Goal: Task Accomplishment & Management: Manage account settings

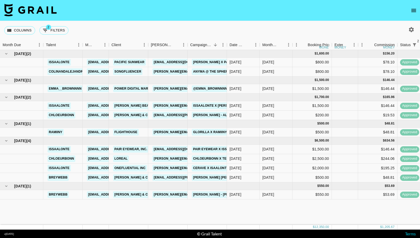
click at [45, 8] on img at bounding box center [30, 10] width 52 height 13
click at [412, 10] on icon "open drawer" at bounding box center [413, 10] width 6 height 6
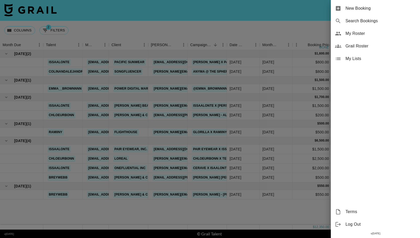
click at [103, 37] on div at bounding box center [210, 119] width 420 height 238
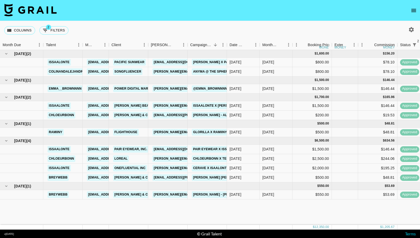
click at [43, 10] on img at bounding box center [30, 10] width 52 height 13
click at [413, 29] on icon "button" at bounding box center [411, 29] width 6 height 6
select select "[DATE]"
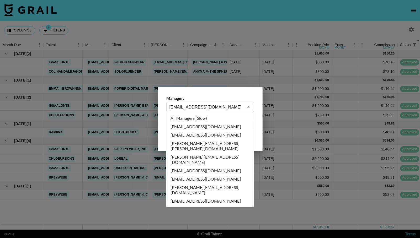
click at [214, 106] on input "[EMAIL_ADDRESS][DOMAIN_NAME]" at bounding box center [206, 107] width 74 height 6
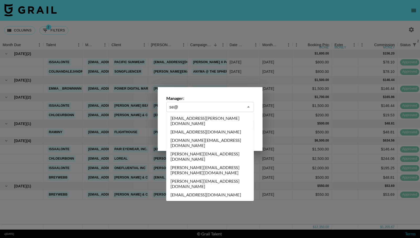
click at [207, 191] on li "[EMAIL_ADDRESS][DOMAIN_NAME]" at bounding box center [210, 195] width 88 height 8
type input "[EMAIL_ADDRESS][DOMAIN_NAME]"
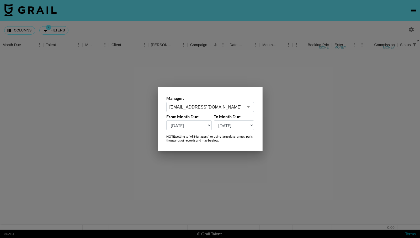
click at [207, 168] on div at bounding box center [210, 119] width 420 height 238
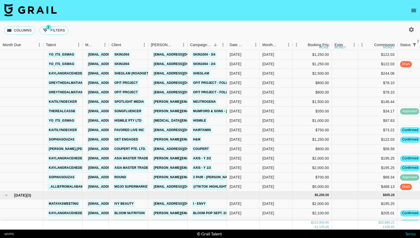
scroll to position [1443, 0]
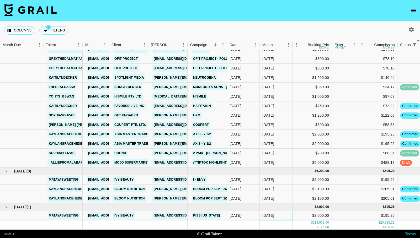
click at [286, 216] on div "[DATE]" at bounding box center [275, 215] width 33 height 9
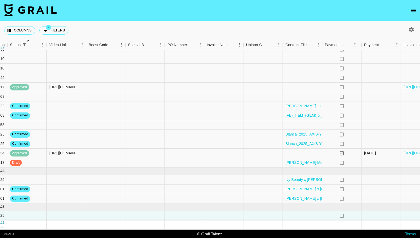
scroll to position [1443, 431]
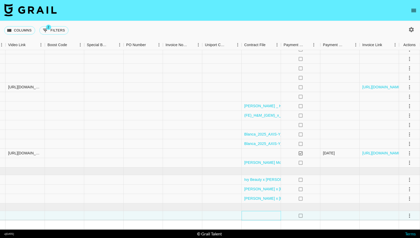
click at [263, 216] on div at bounding box center [260, 215] width 39 height 9
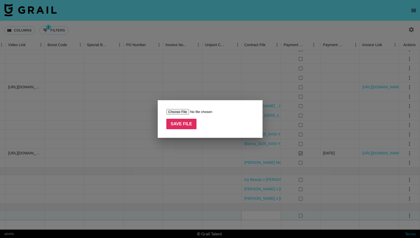
click at [178, 112] on input "file" at bounding box center [199, 112] width 66 height 6
click at [182, 111] on input "file" at bounding box center [199, 112] width 66 height 6
type input "C:\fakepath\Ivy Beauty x [PERSON_NAME] Partnership Contract FEA (1).pdf"
click at [181, 124] on input "Save File" at bounding box center [181, 124] width 30 height 10
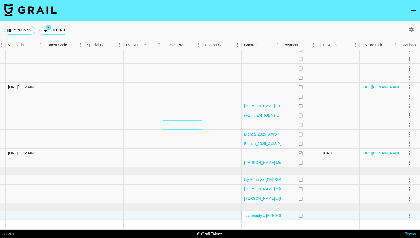
click at [181, 124] on div at bounding box center [182, 124] width 39 height 9
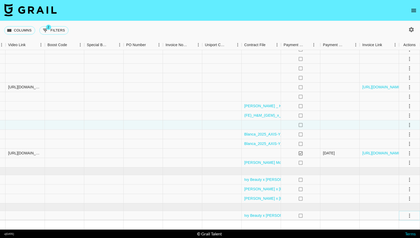
click at [409, 214] on icon "select merge strategy" at bounding box center [409, 216] width 6 height 6
click at [397, 165] on ul "Confirm Decline Draft Created Cancel Approve" at bounding box center [402, 185] width 34 height 51
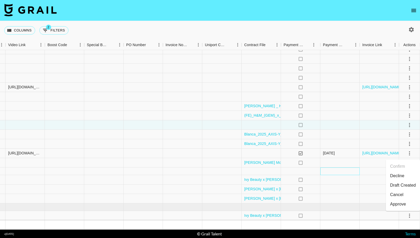
click at [348, 171] on div at bounding box center [339, 171] width 39 height 8
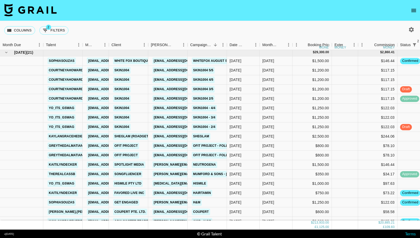
scroll to position [1355, 0]
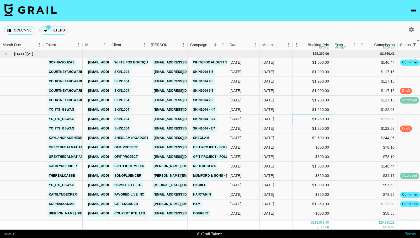
click at [307, 123] on div "$1,250.00" at bounding box center [311, 119] width 39 height 9
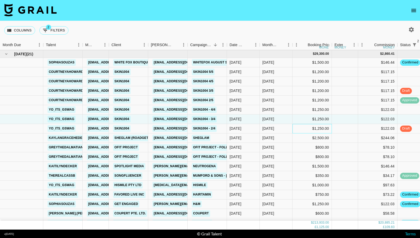
click at [306, 127] on div "$1,250.00" at bounding box center [311, 128] width 39 height 9
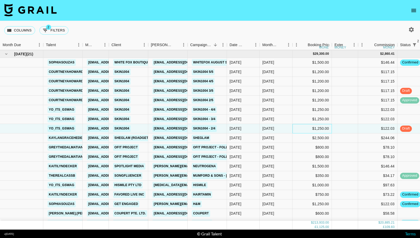
click at [304, 127] on div "$1,250.00" at bounding box center [311, 128] width 39 height 9
click at [304, 119] on div "$1,250.00" at bounding box center [311, 119] width 39 height 9
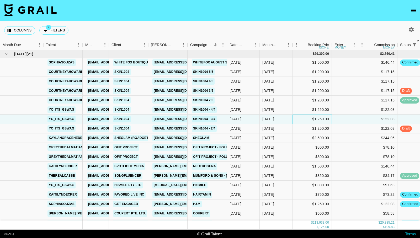
click at [304, 116] on div "$1,250.00" at bounding box center [311, 119] width 39 height 9
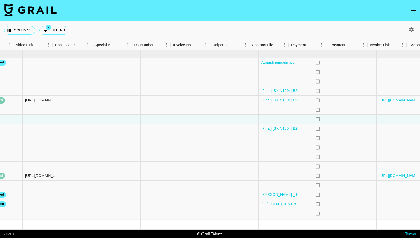
scroll to position [1355, 431]
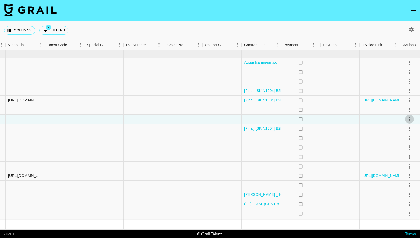
click at [408, 120] on icon "select merge strategy" at bounding box center [409, 119] width 6 height 6
click at [401, 130] on li "Confirm" at bounding box center [402, 130] width 34 height 9
click at [399, 147] on li "Draft Created" at bounding box center [402, 148] width 34 height 9
click at [360, 123] on div at bounding box center [378, 119] width 39 height 9
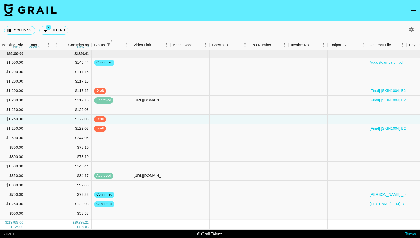
scroll to position [1355, 299]
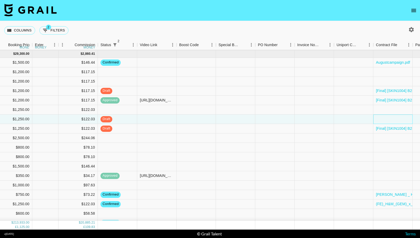
click at [378, 120] on div at bounding box center [392, 119] width 39 height 9
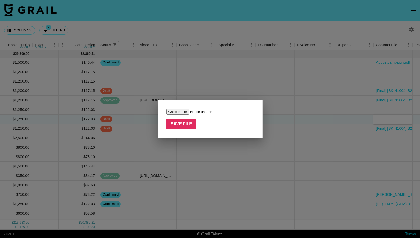
click at [177, 113] on input "file" at bounding box center [199, 112] width 66 height 6
type input "C:\fakepath\[Final] [SKIN1004] B2B Agreement_yo_its_gswag.pdf"
click at [215, 109] on input "file" at bounding box center [199, 112] width 66 height 6
click at [183, 125] on input "Save File" at bounding box center [181, 124] width 30 height 10
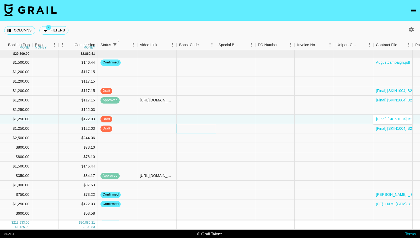
click at [183, 125] on div at bounding box center [195, 128] width 39 height 9
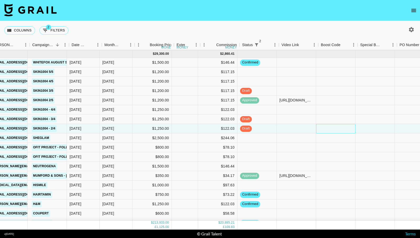
scroll to position [1355, 157]
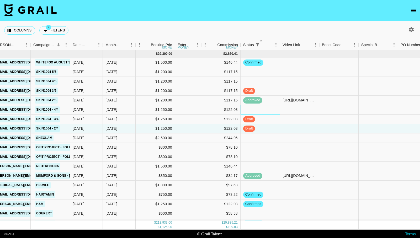
click at [256, 111] on div at bounding box center [259, 109] width 39 height 9
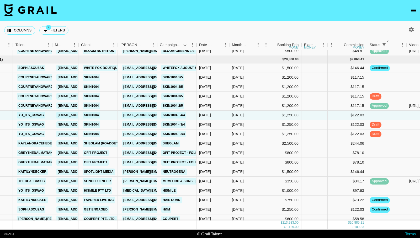
scroll to position [1350, 30]
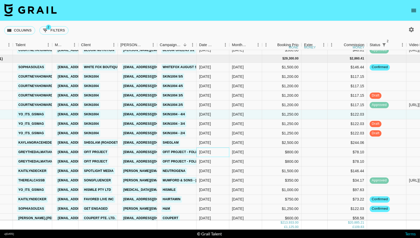
click at [225, 153] on div "[DATE]" at bounding box center [212, 152] width 33 height 9
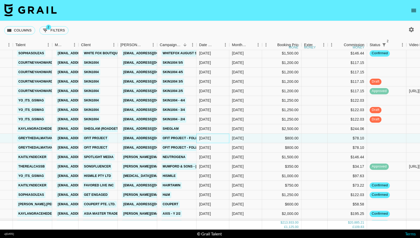
scroll to position [1369, 30]
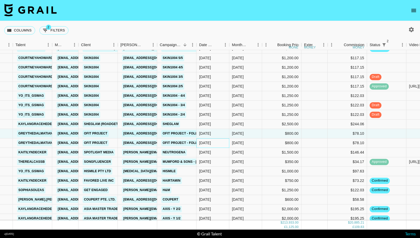
click at [222, 147] on div "[DATE]" at bounding box center [212, 142] width 33 height 9
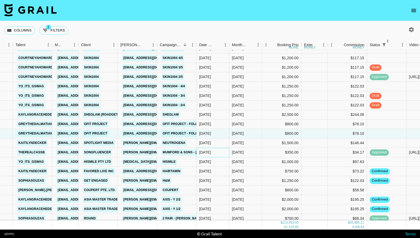
scroll to position [1378, 30]
click at [222, 148] on div "[DATE]" at bounding box center [212, 152] width 33 height 9
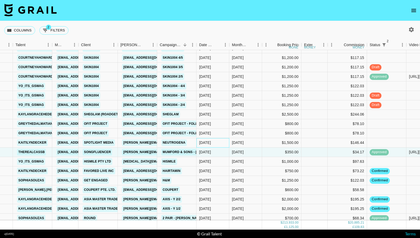
click at [221, 145] on div "[DATE]" at bounding box center [212, 142] width 33 height 9
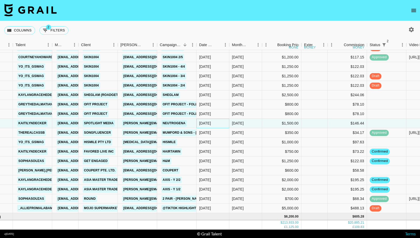
scroll to position [1398, 30]
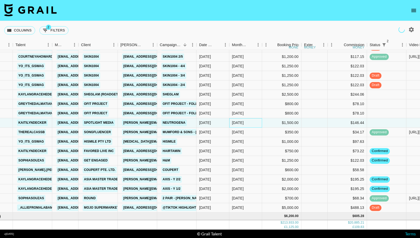
click at [245, 127] on div "[DATE]" at bounding box center [245, 122] width 33 height 9
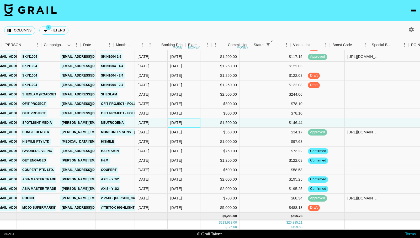
scroll to position [1398, 0]
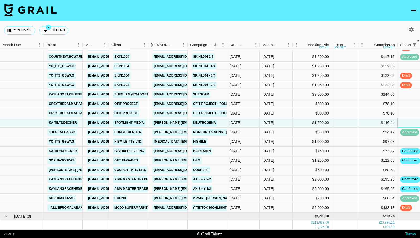
click at [410, 121] on div at bounding box center [416, 122] width 39 height 9
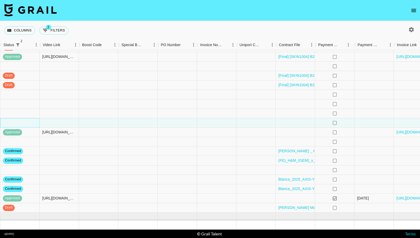
scroll to position [1398, 398]
click at [293, 123] on div at bounding box center [294, 122] width 39 height 9
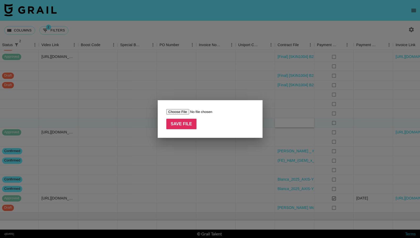
click at [183, 111] on input "file" at bounding box center [199, 112] width 66 height 6
type input "C:\fakepath\@kaitilyndecker - NTG Spotlight Creator Contract.docx (1) (2) (1).p…"
click at [179, 125] on input "Save File" at bounding box center [181, 124] width 30 height 10
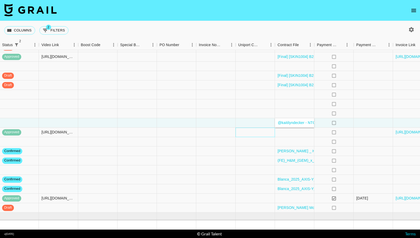
click at [247, 132] on div at bounding box center [254, 132] width 39 height 9
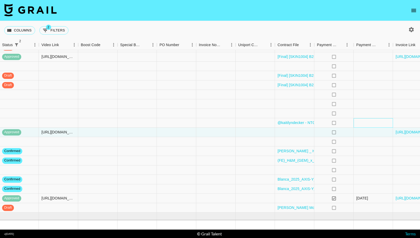
click at [366, 121] on div at bounding box center [372, 122] width 39 height 9
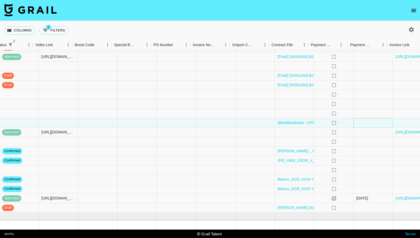
scroll to position [1398, 431]
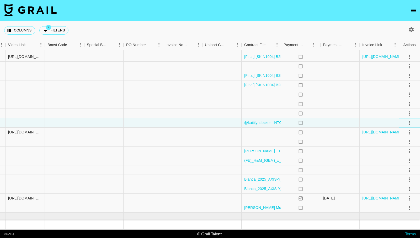
click at [407, 123] on icon "select merge strategy" at bounding box center [409, 123] width 6 height 6
click at [404, 132] on li "Confirm" at bounding box center [402, 133] width 34 height 9
click at [401, 134] on li "Confirm" at bounding box center [402, 133] width 34 height 9
click at [338, 122] on div at bounding box center [339, 122] width 39 height 9
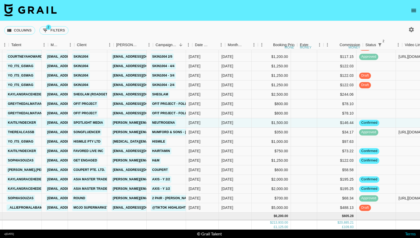
scroll to position [1398, 0]
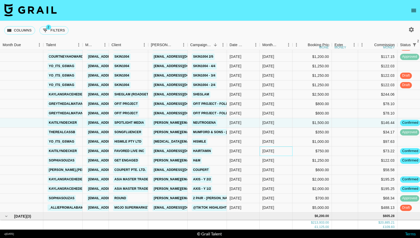
click at [275, 151] on div "[DATE]" at bounding box center [275, 150] width 33 height 9
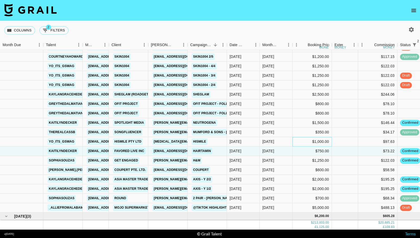
click at [295, 142] on div "$1,000.00" at bounding box center [311, 141] width 39 height 9
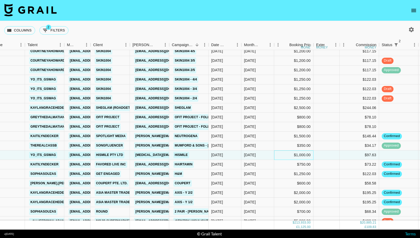
scroll to position [1370, 18]
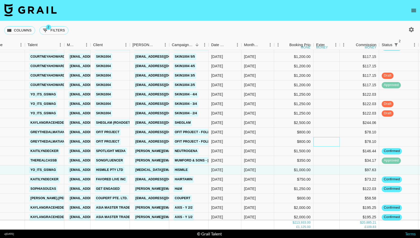
click at [324, 138] on div at bounding box center [326, 141] width 26 height 9
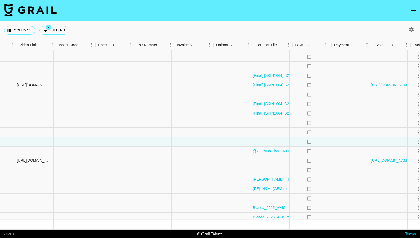
scroll to position [1370, 431]
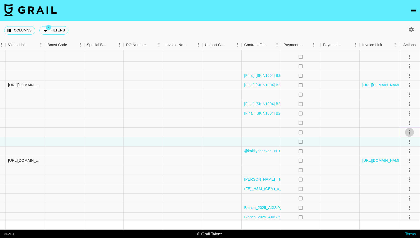
click at [407, 131] on icon "select merge strategy" at bounding box center [409, 132] width 6 height 6
click at [398, 144] on li "Confirm" at bounding box center [402, 143] width 34 height 9
click at [410, 132] on icon "select merge strategy" at bounding box center [409, 132] width 6 height 6
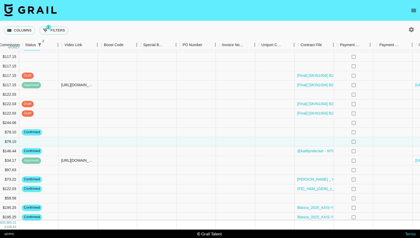
scroll to position [1370, 374]
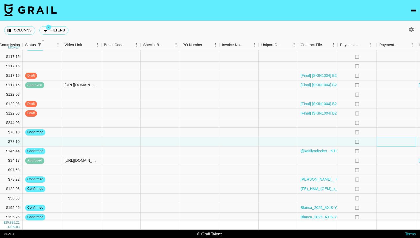
click at [409, 142] on div at bounding box center [395, 141] width 39 height 9
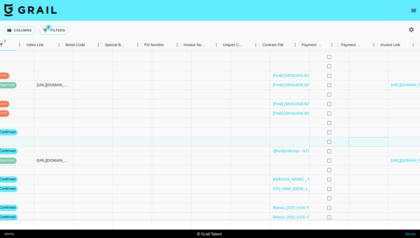
scroll to position [1370, 431]
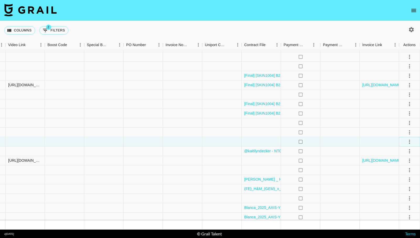
click at [411, 143] on icon "select merge strategy" at bounding box center [409, 142] width 6 height 6
click at [400, 153] on li "Confirm" at bounding box center [402, 152] width 34 height 9
click at [380, 136] on div at bounding box center [378, 132] width 39 height 9
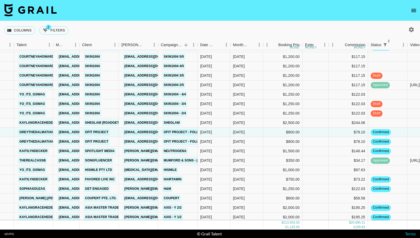
scroll to position [1370, 29]
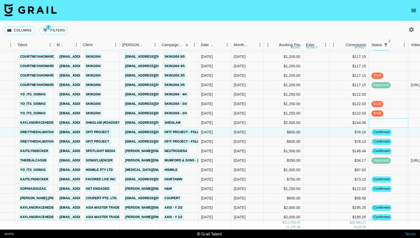
click at [384, 124] on div at bounding box center [387, 122] width 39 height 9
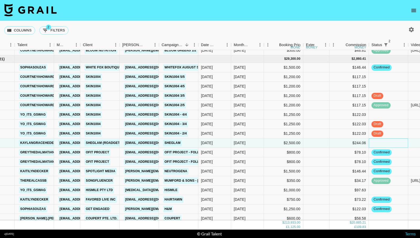
scroll to position [1348, 29]
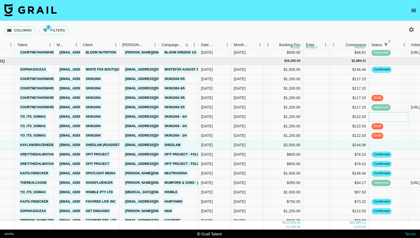
click at [388, 118] on div at bounding box center [387, 116] width 39 height 9
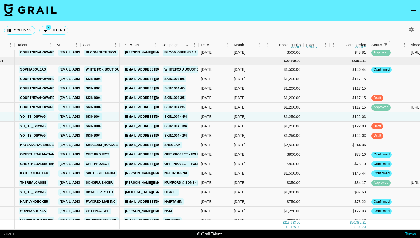
click at [386, 91] on div at bounding box center [387, 88] width 39 height 9
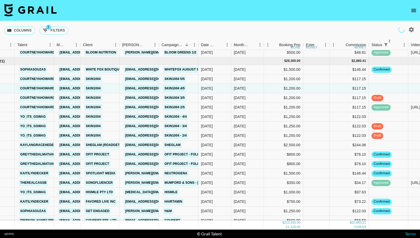
click at [161, 21] on div "Columns 2 Filters + Booking" at bounding box center [210, 30] width 420 height 19
click at [412, 9] on icon "open drawer" at bounding box center [413, 10] width 5 height 3
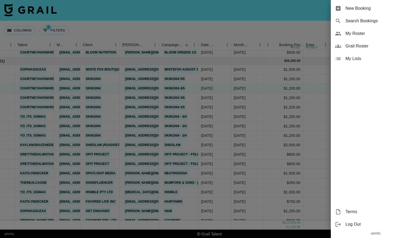
click at [366, 33] on span "My Roster" at bounding box center [380, 33] width 70 height 6
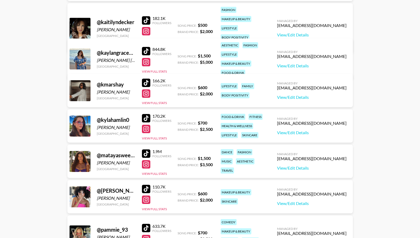
scroll to position [400, 0]
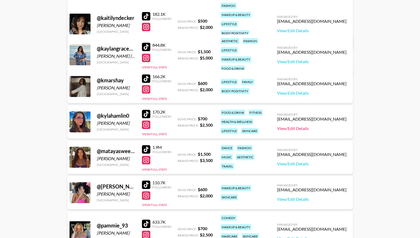
click at [321, 128] on link "View/Edit Details" at bounding box center [311, 128] width 69 height 5
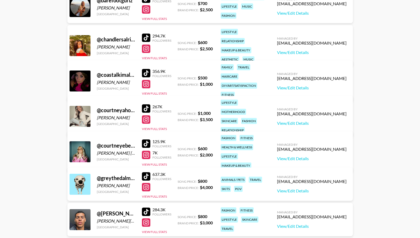
scroll to position [0, 0]
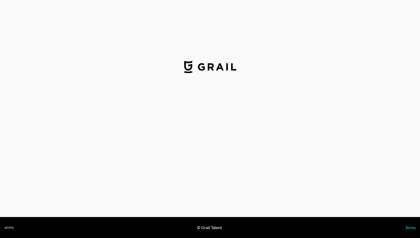
select select "USD"
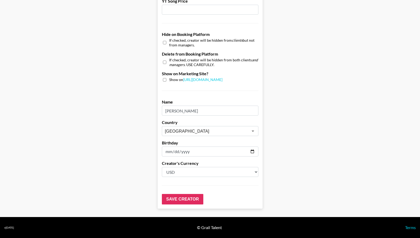
scroll to position [467, 0]
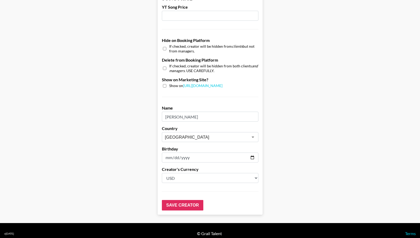
click at [163, 68] on input "checkbox" at bounding box center [164, 68] width 3 height 8
checkbox input "true"
click at [181, 204] on input "Save Creator" at bounding box center [182, 205] width 41 height 10
